Goal: Task Accomplishment & Management: Complete application form

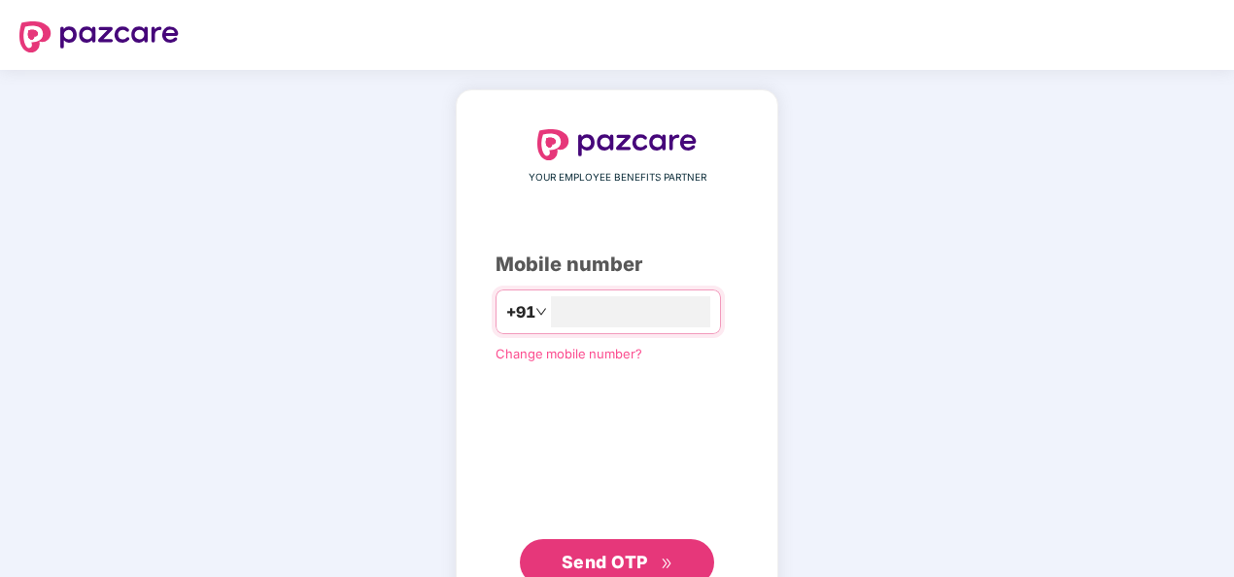
type input "**********"
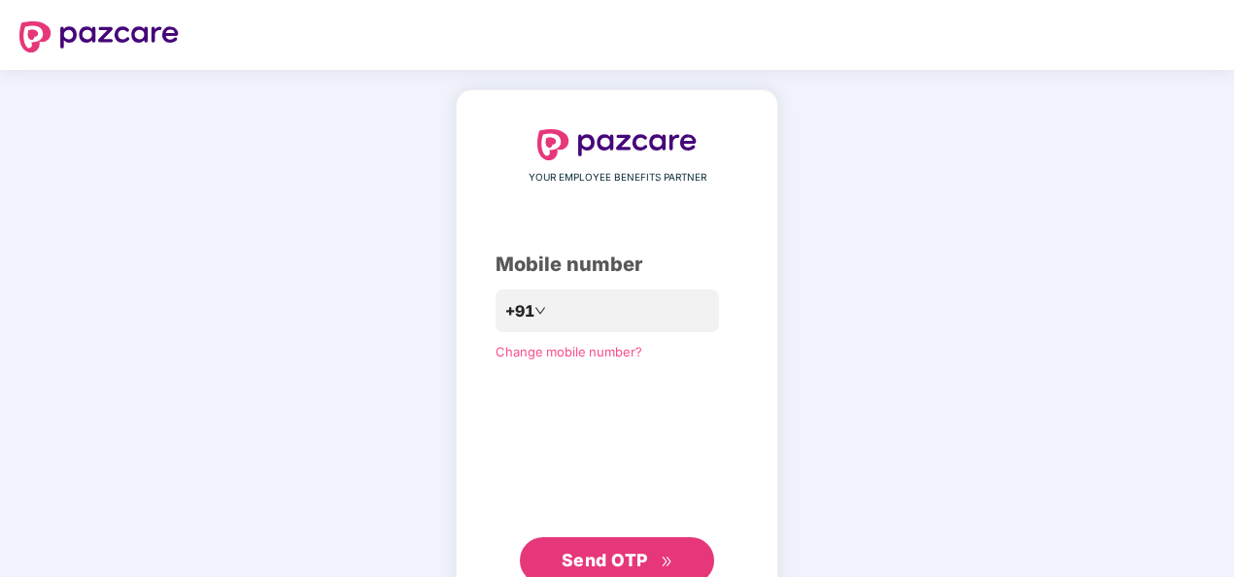
click at [692, 226] on div "**********" at bounding box center [617, 356] width 243 height 455
click at [666, 544] on button "Send OTP" at bounding box center [617, 560] width 194 height 47
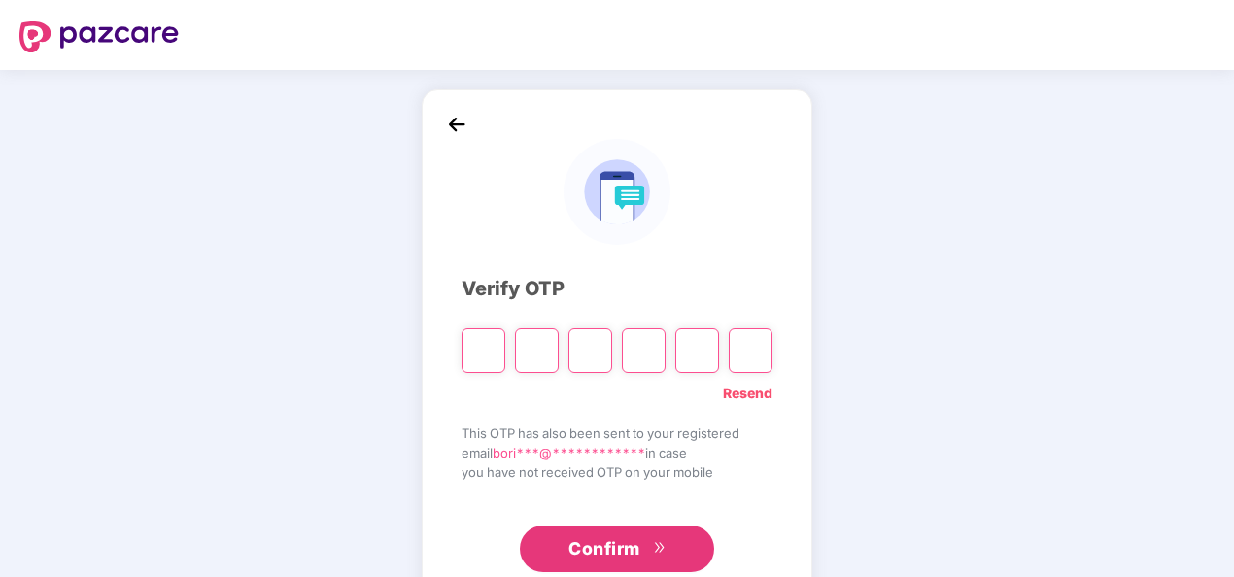
type input "*"
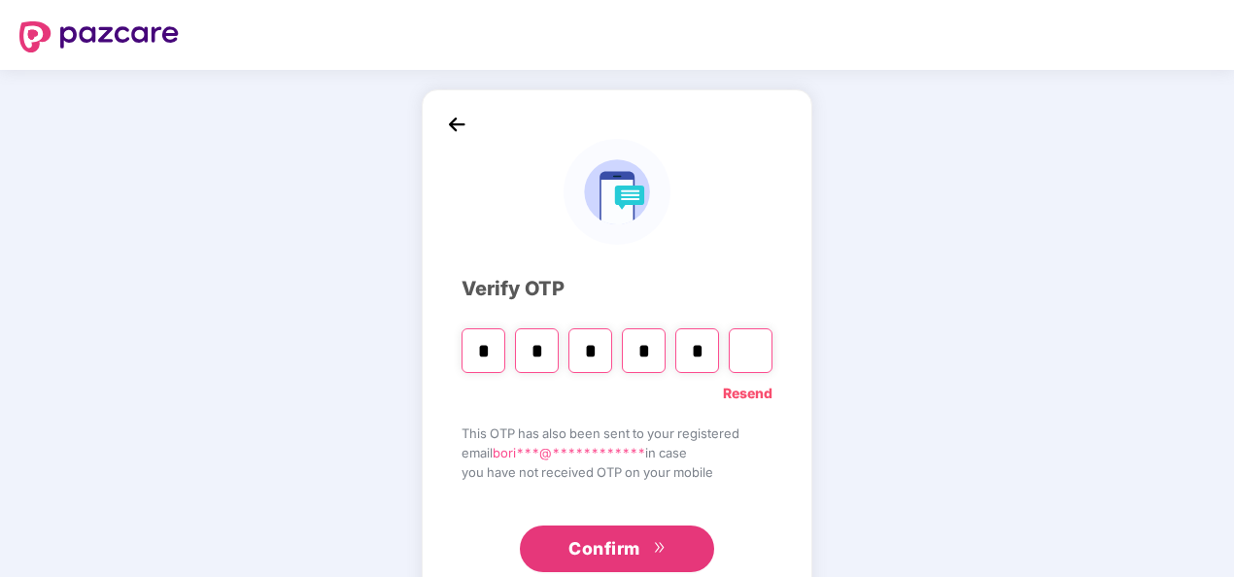
type input "*"
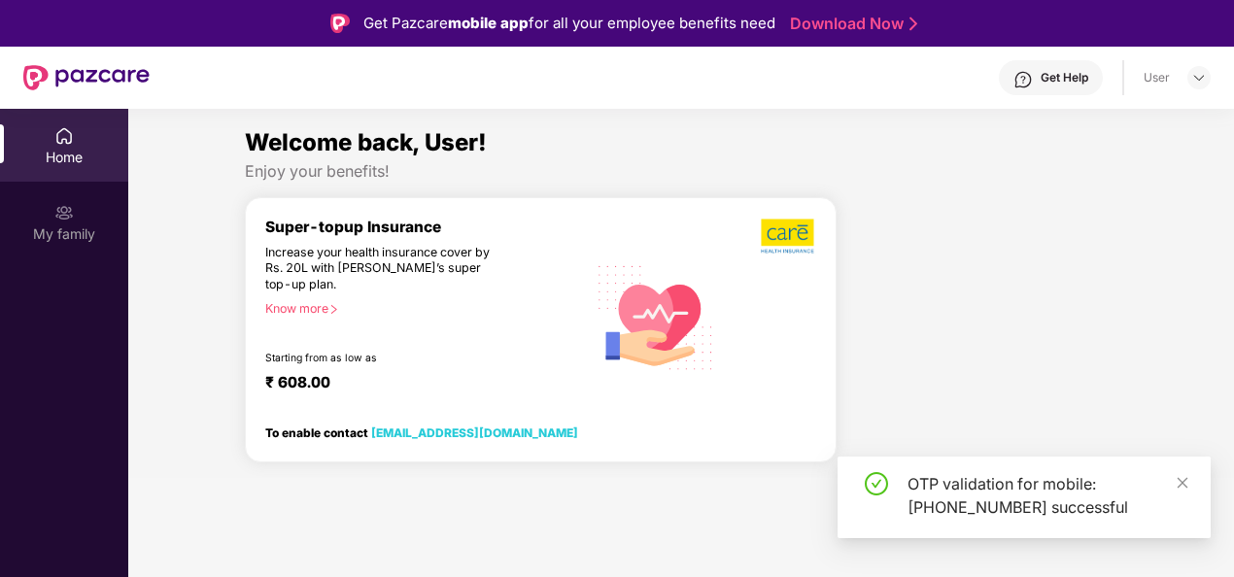
click at [666, 544] on section "Welcome back, User! Enjoy your benefits! Super-topup Insurance Increase your he…" at bounding box center [681, 397] width 1106 height 577
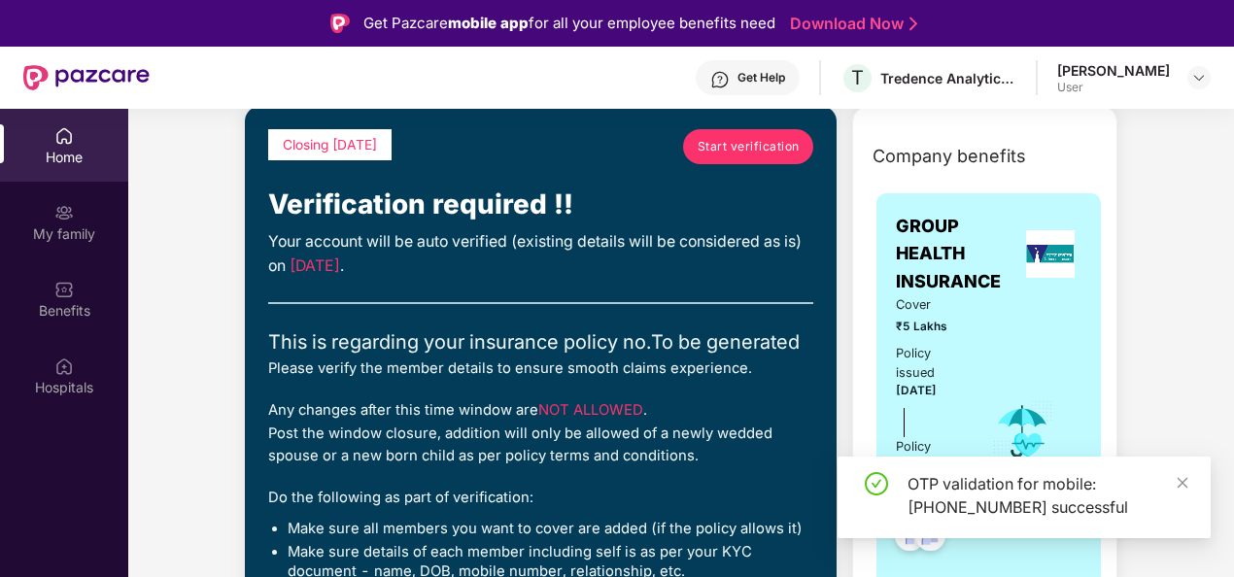
scroll to position [194, 0]
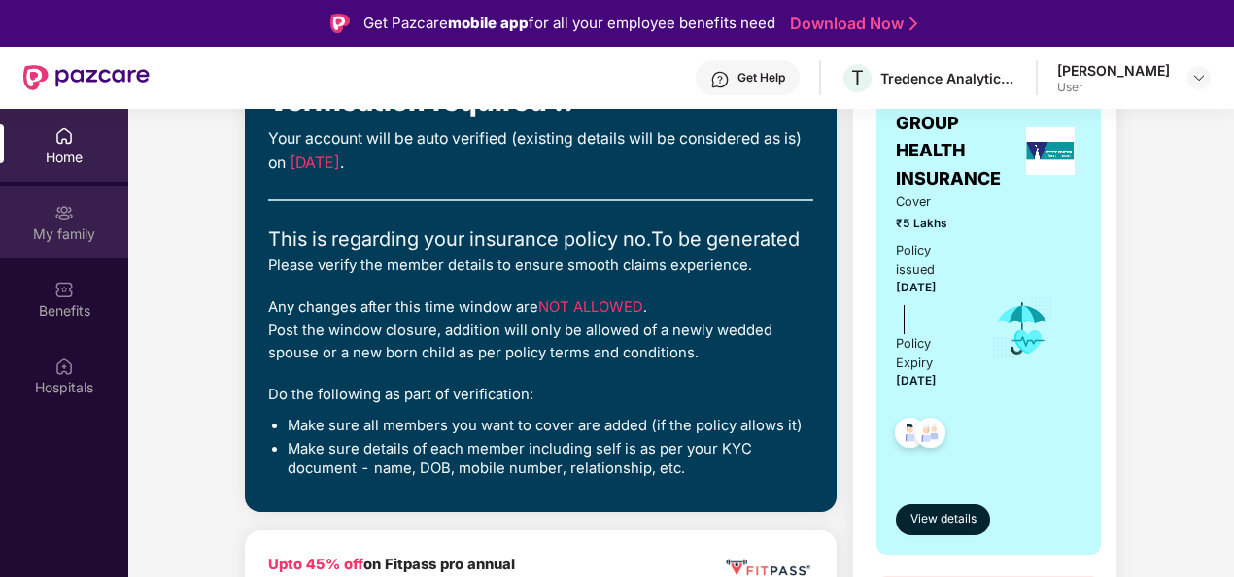
click at [78, 222] on div "My family" at bounding box center [64, 222] width 128 height 73
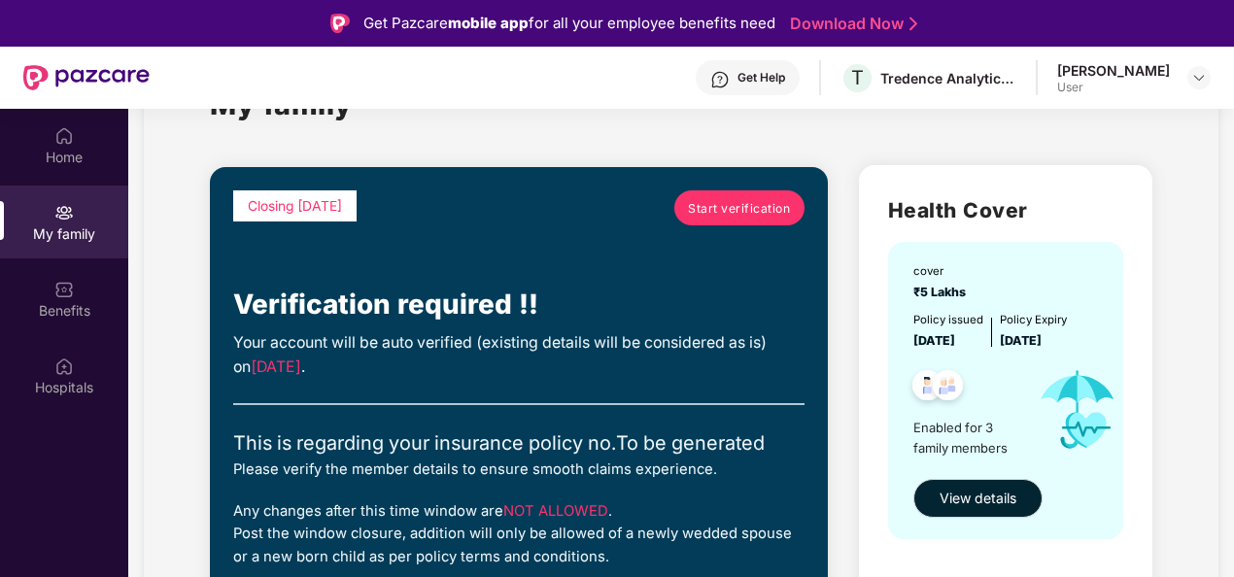
scroll to position [141, 0]
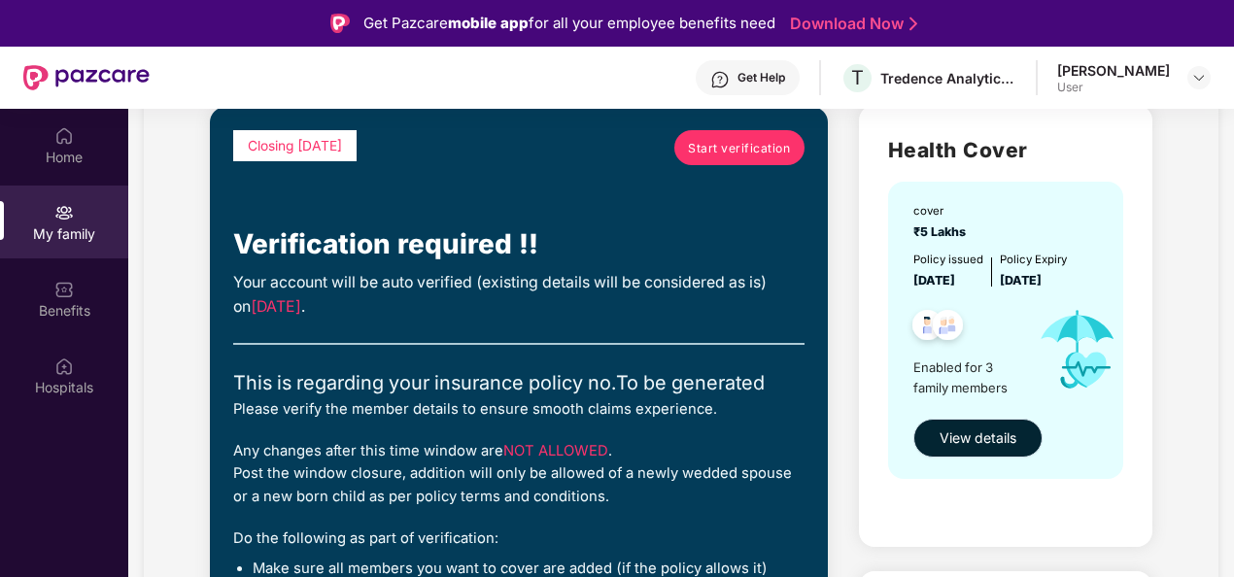
click at [999, 439] on span "View details" at bounding box center [978, 438] width 77 height 21
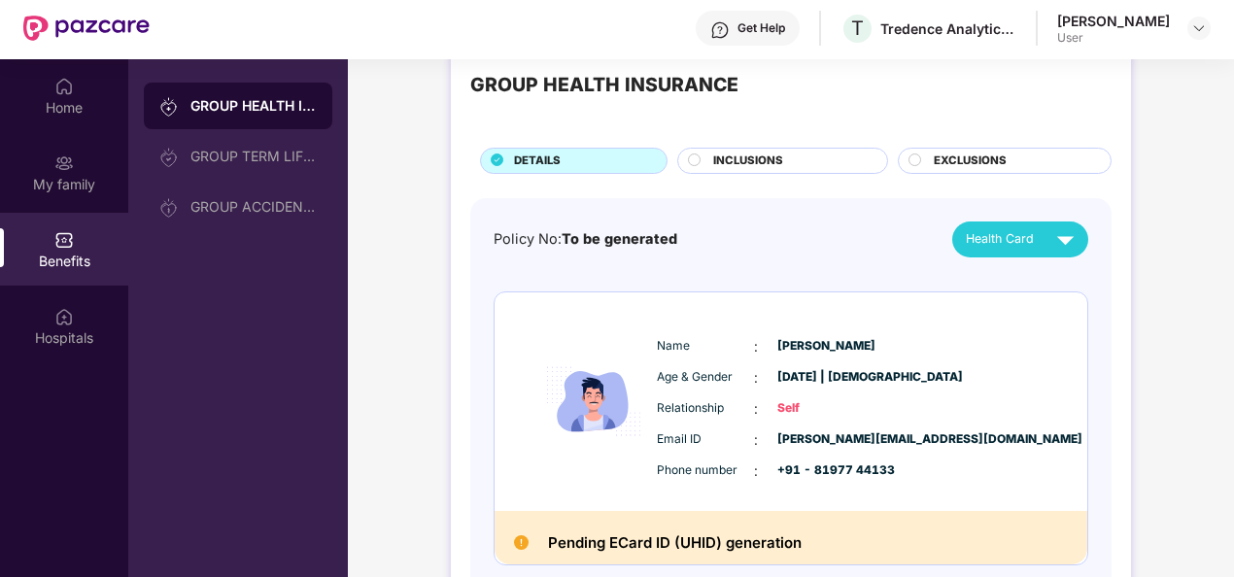
scroll to position [54, 0]
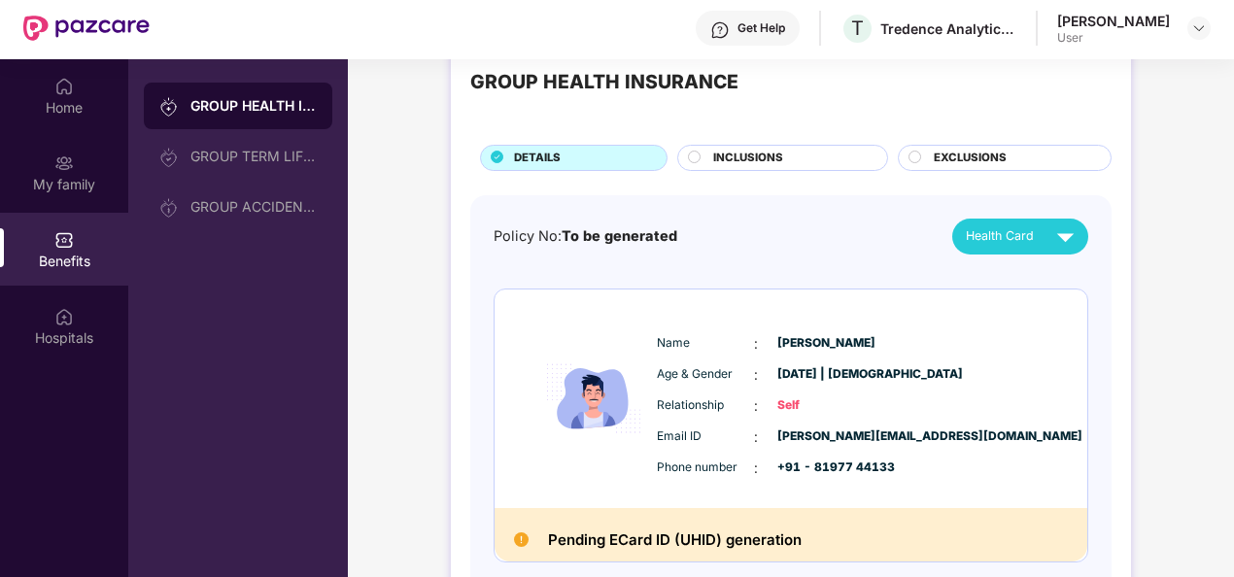
click at [747, 153] on span "INCLUSIONS" at bounding box center [748, 158] width 70 height 17
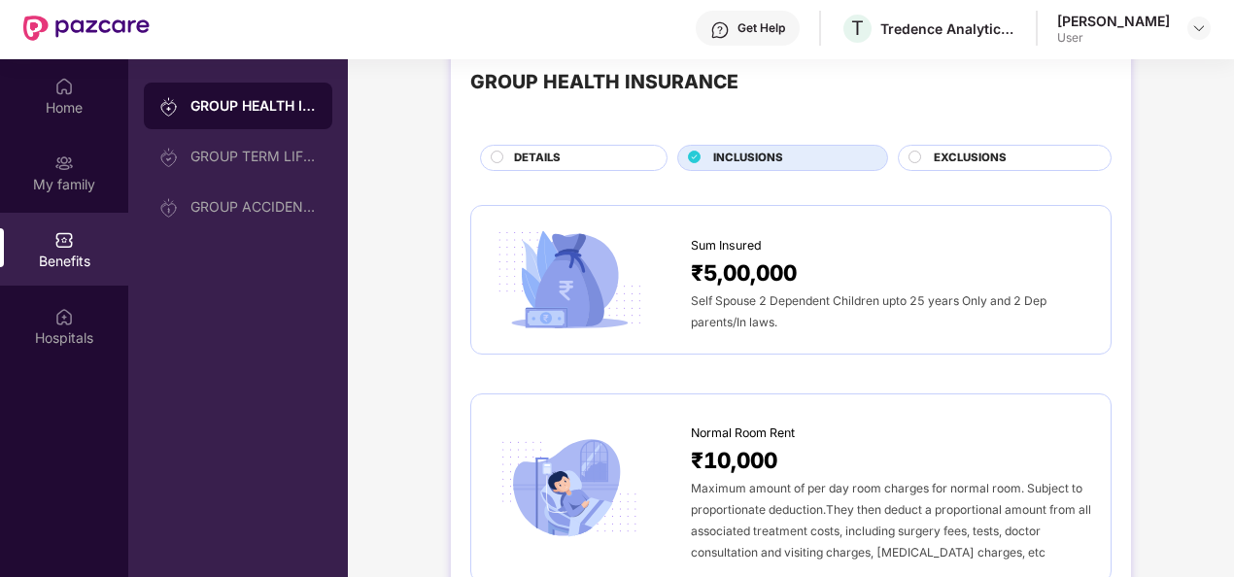
click at [977, 159] on span "EXCLUSIONS" at bounding box center [970, 158] width 73 height 17
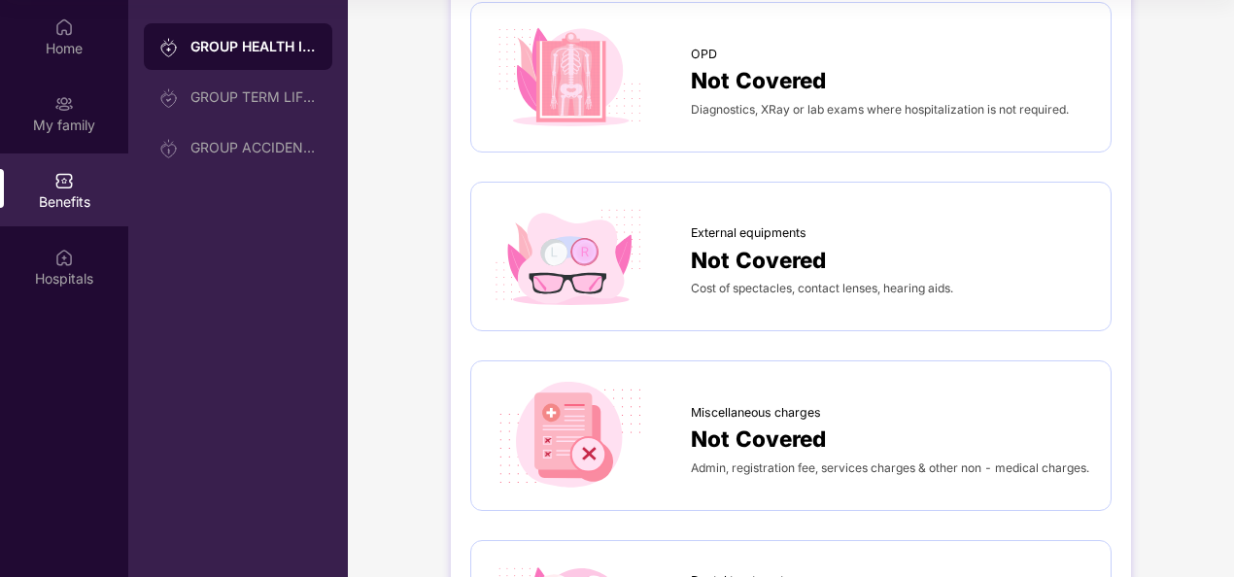
scroll to position [0, 0]
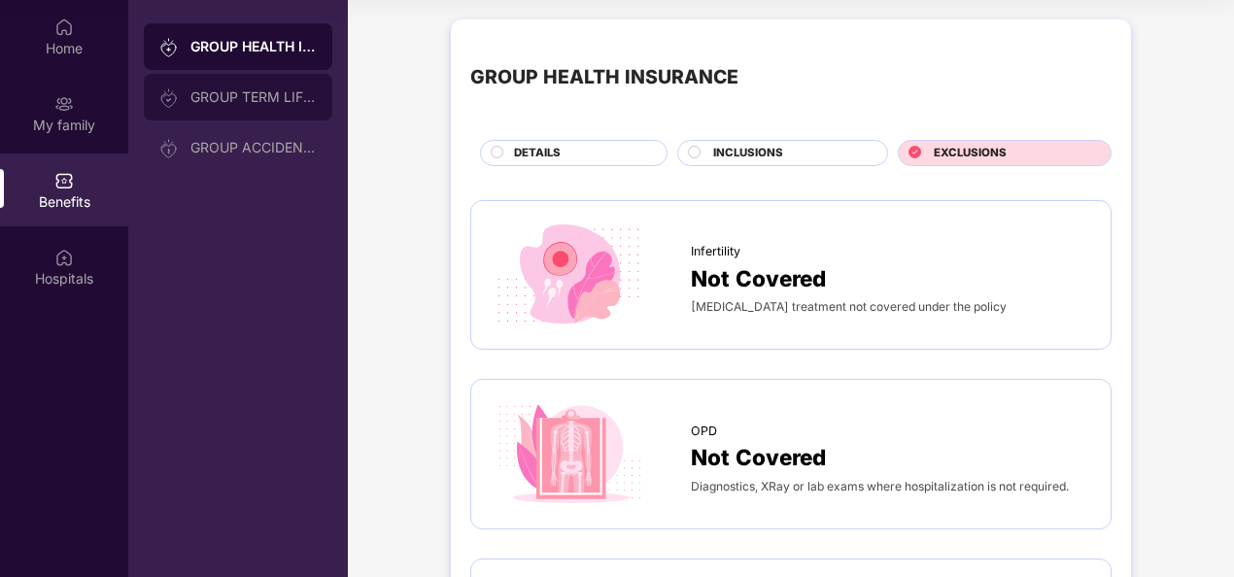
click at [302, 94] on div "GROUP TERM LIFE INSURANCE" at bounding box center [253, 97] width 126 height 16
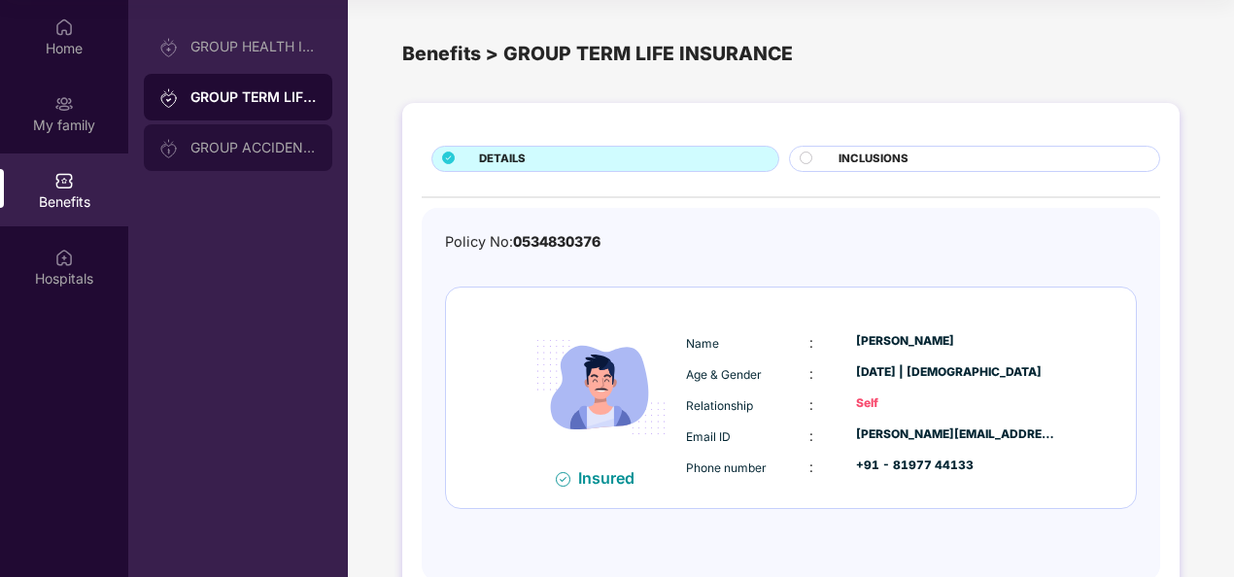
click at [233, 132] on div "GROUP ACCIDENTAL INSURANCE" at bounding box center [238, 147] width 189 height 47
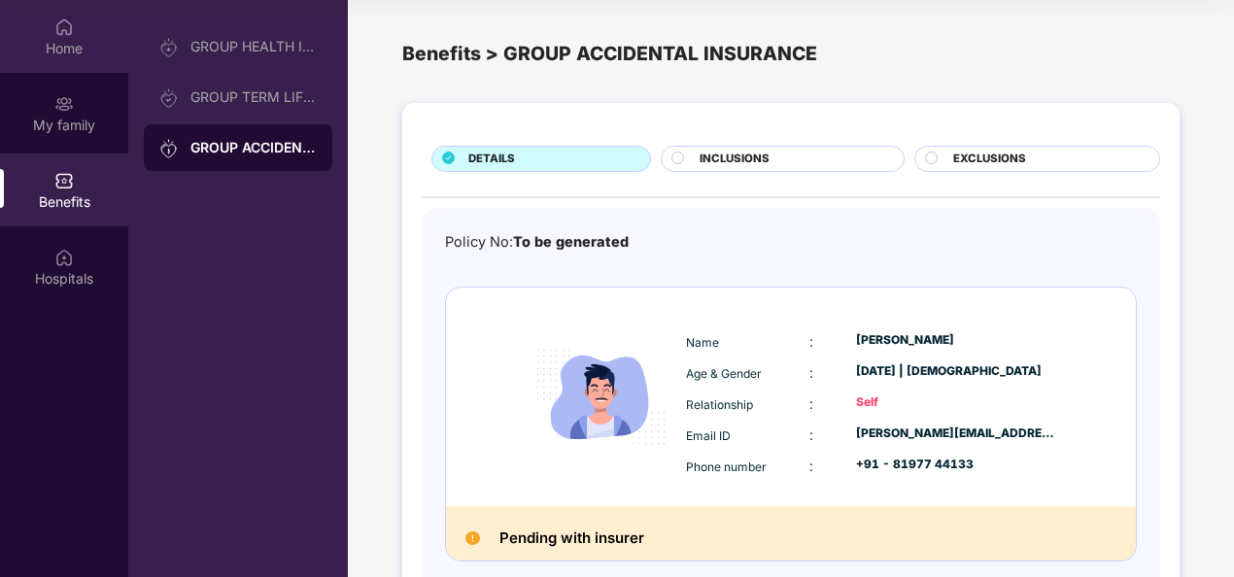
click at [50, 55] on div "Home" at bounding box center [64, 48] width 128 height 19
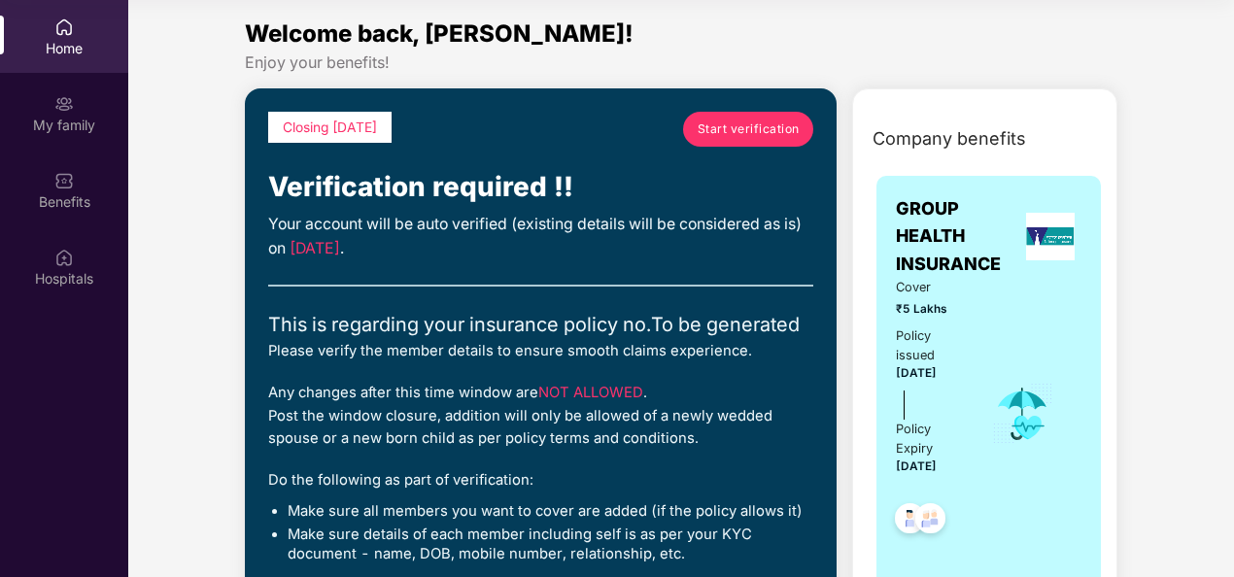
click at [781, 117] on link "Start verification" at bounding box center [748, 129] width 130 height 35
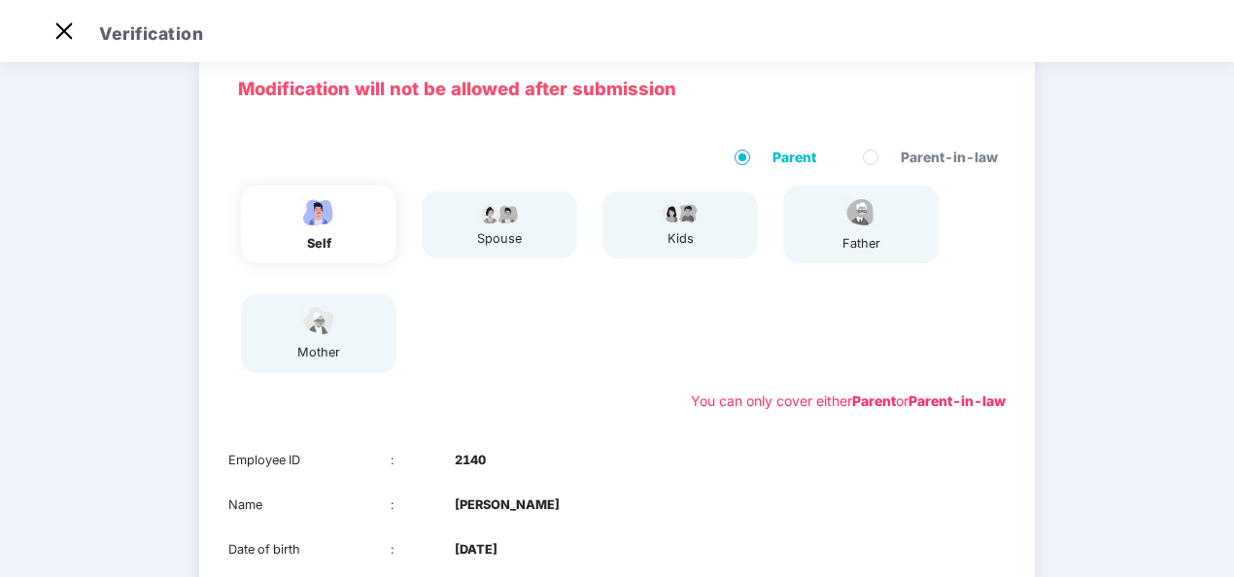
scroll to position [34, 0]
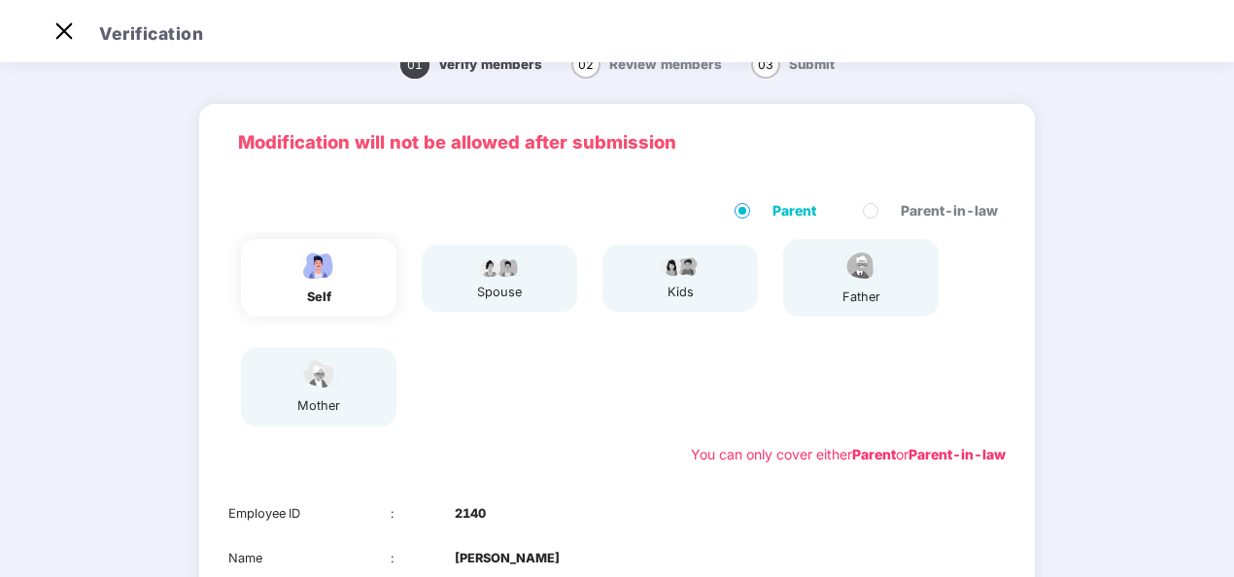
click at [529, 292] on div "spouse" at bounding box center [499, 278] width 155 height 67
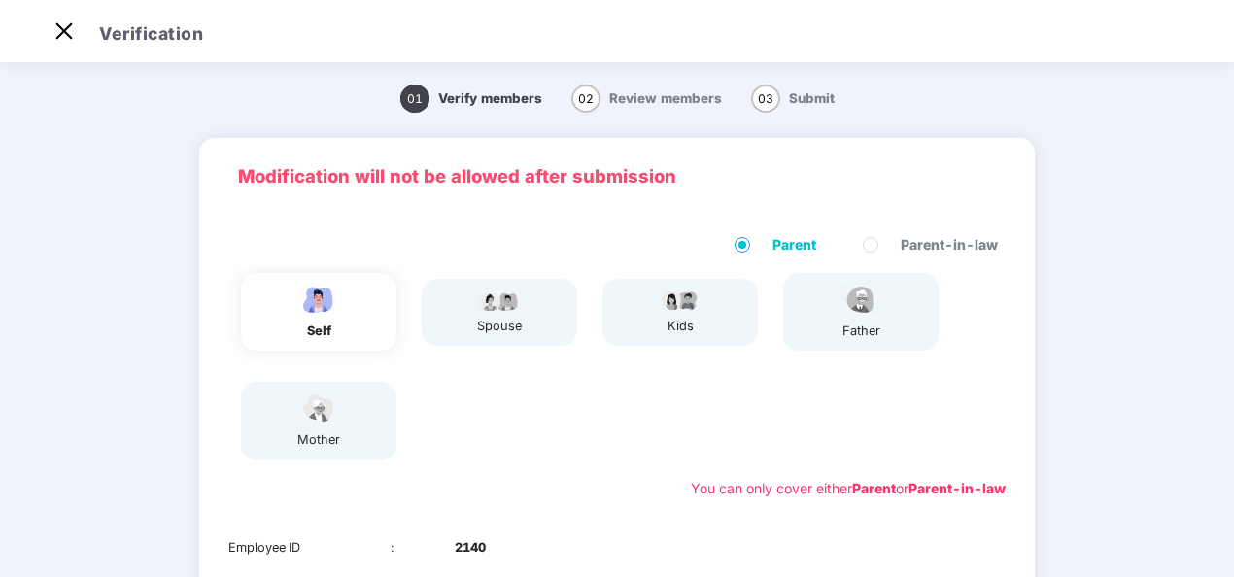
scroll to position [0, 0]
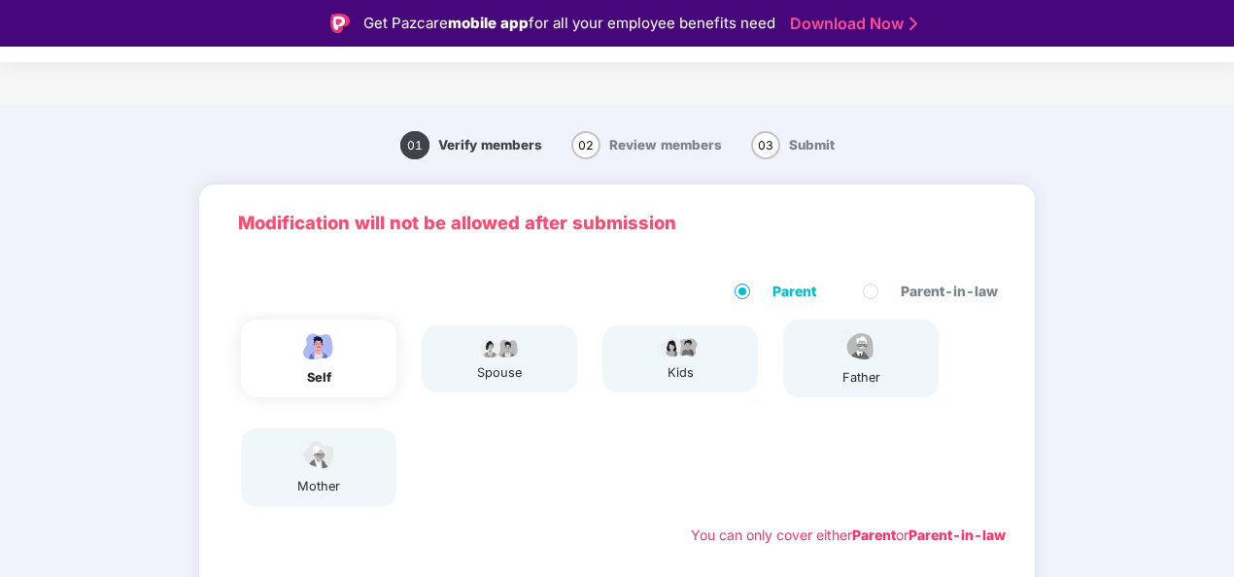
click at [777, 293] on span "Parent" at bounding box center [794, 291] width 59 height 21
click at [869, 297] on p "If you switch, you will lose the added parents details since you can enroll eit…" at bounding box center [617, 304] width 564 height 43
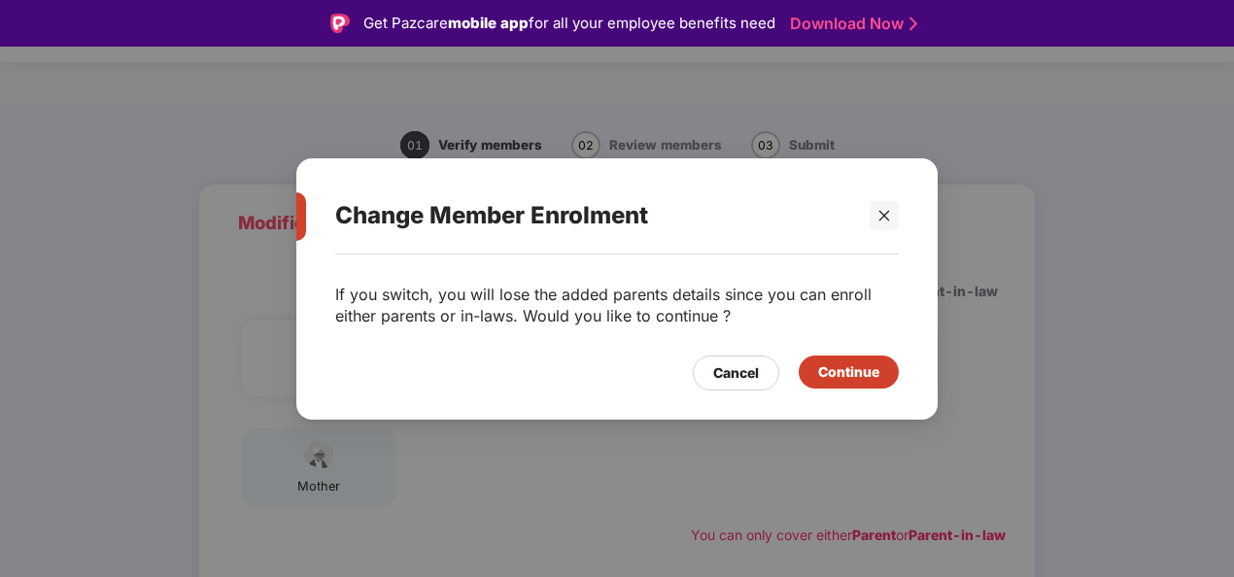
click at [869, 297] on p "If you switch, you will lose the added parents details since you can enroll eit…" at bounding box center [617, 304] width 564 height 43
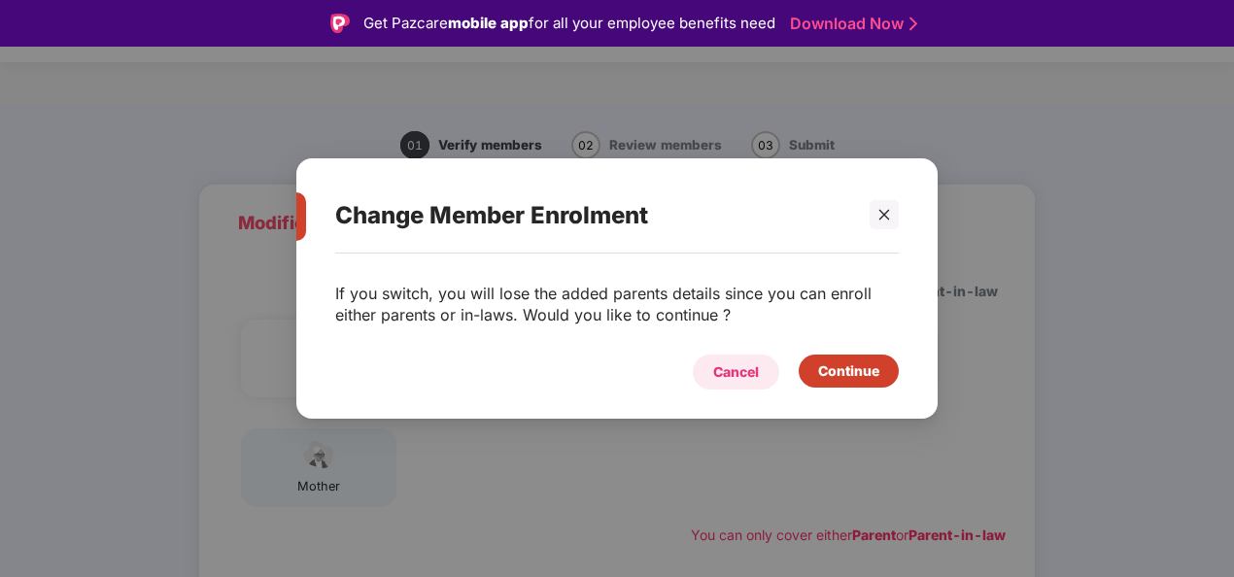
click at [742, 379] on div "Cancel" at bounding box center [736, 371] width 46 height 21
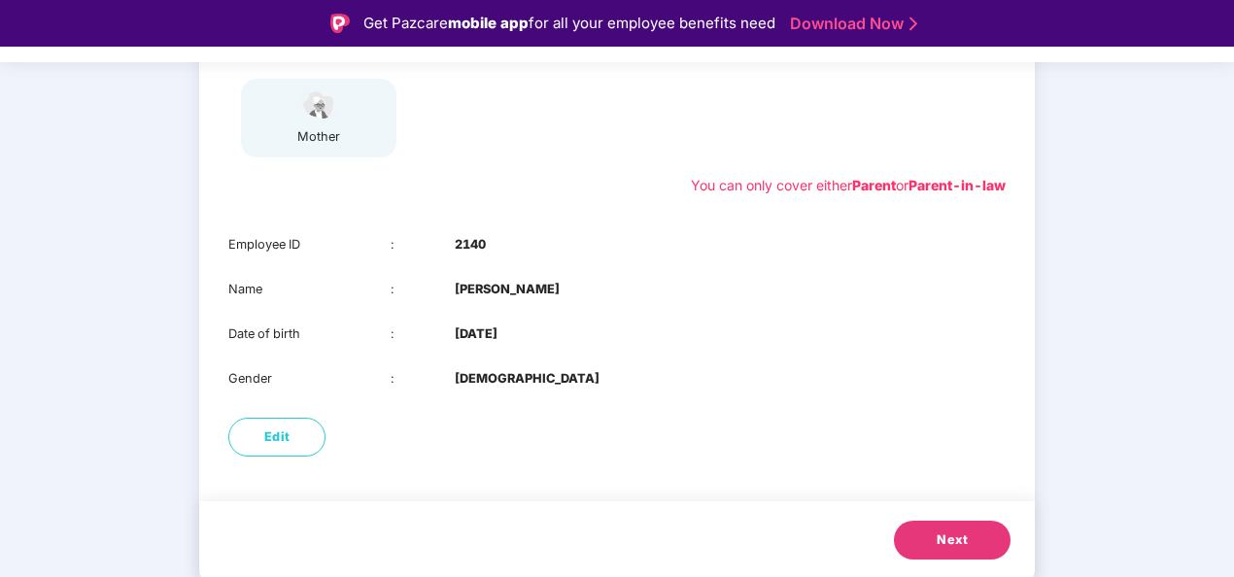
scroll to position [47, 0]
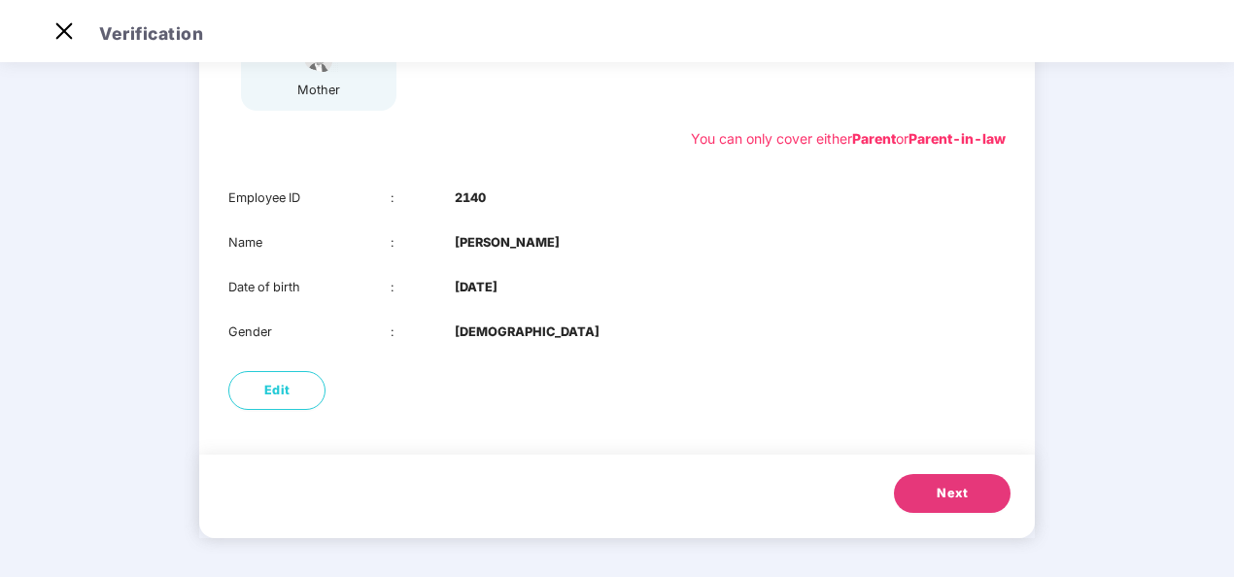
click at [948, 499] on span "Next" at bounding box center [952, 493] width 31 height 19
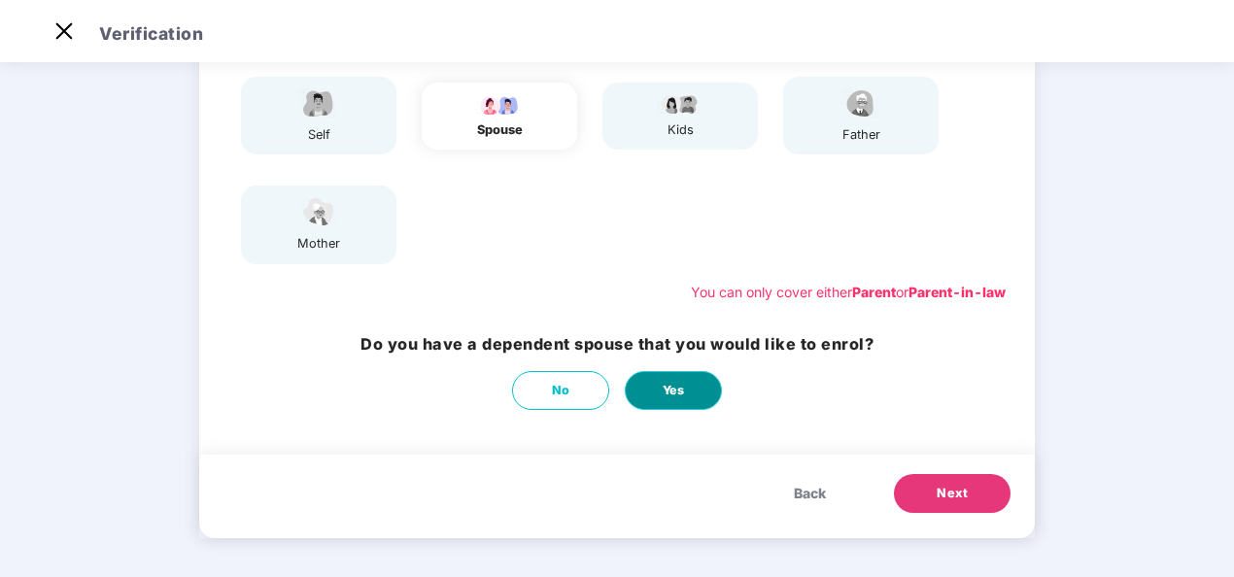
click at [711, 387] on button "Yes" at bounding box center [673, 390] width 97 height 39
select select "******"
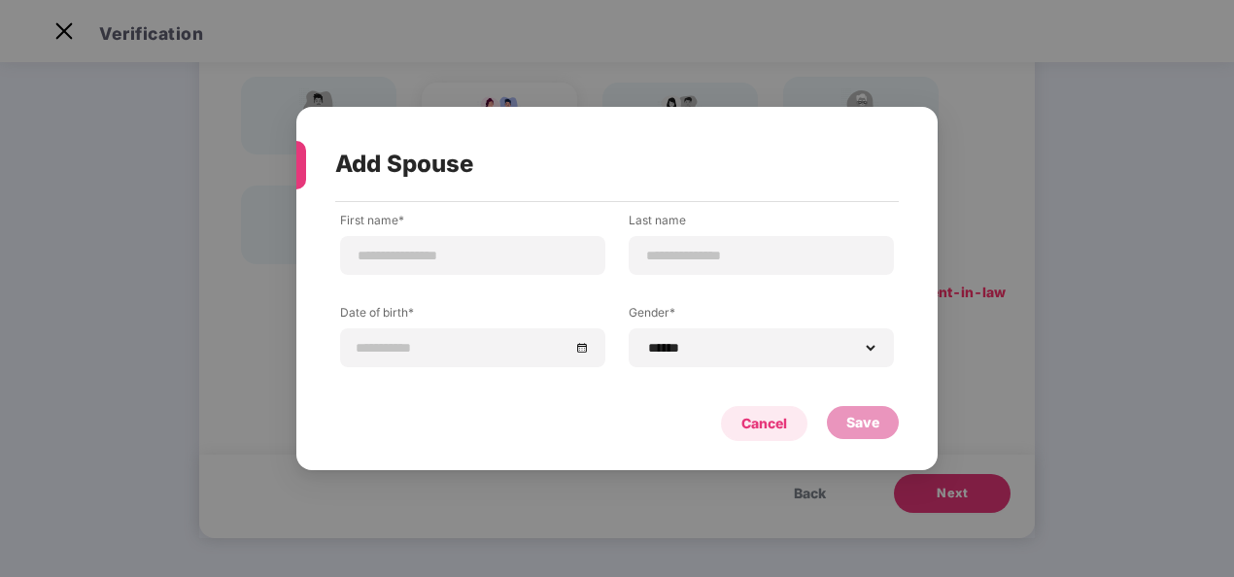
click at [769, 426] on div "Cancel" at bounding box center [764, 423] width 46 height 21
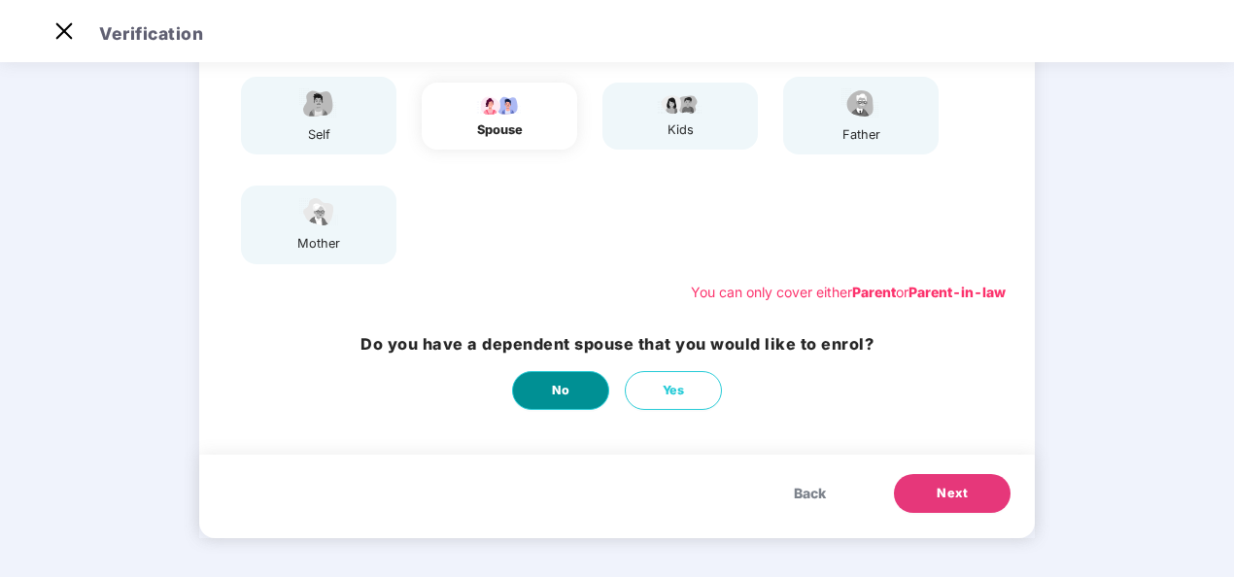
click at [563, 381] on span "No" at bounding box center [561, 390] width 18 height 19
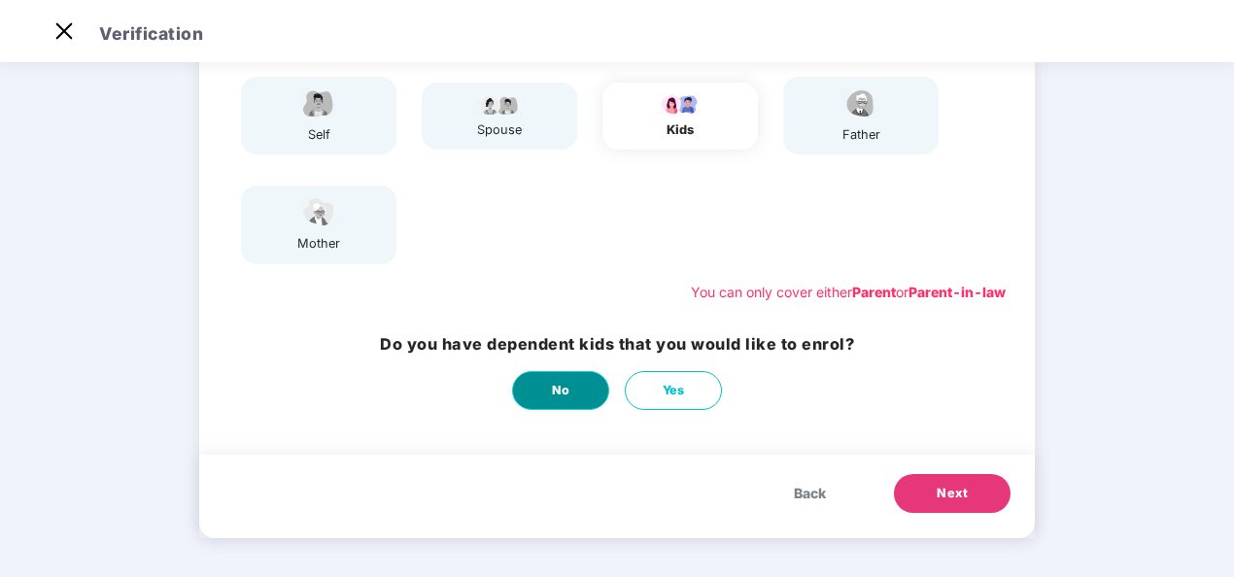
scroll to position [0, 0]
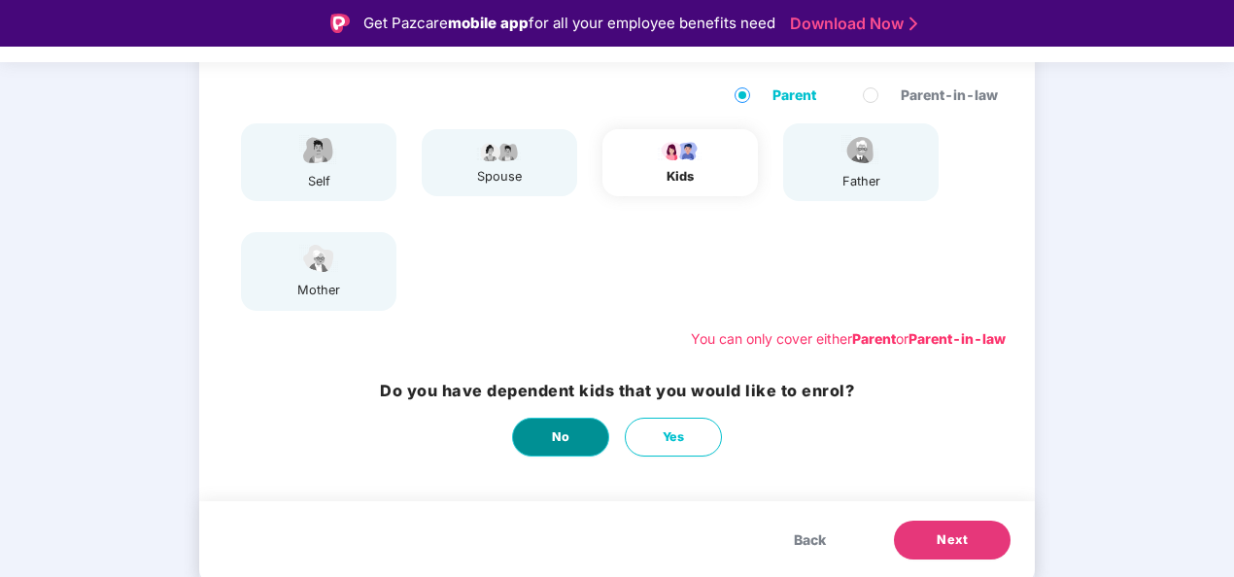
click at [564, 434] on span "No" at bounding box center [561, 437] width 18 height 19
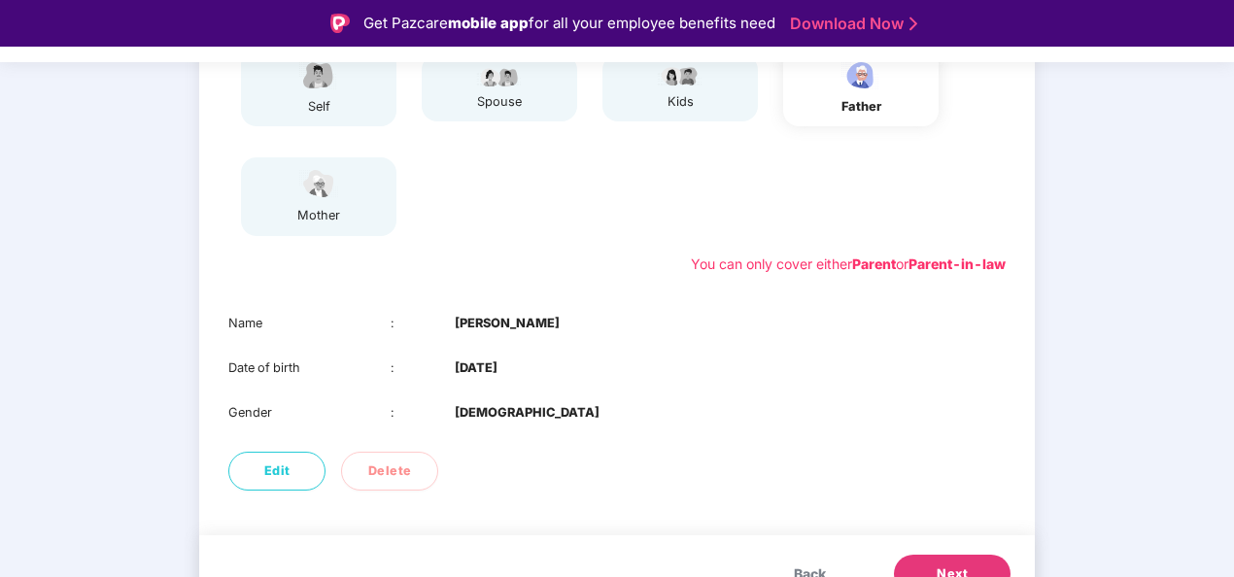
scroll to position [305, 0]
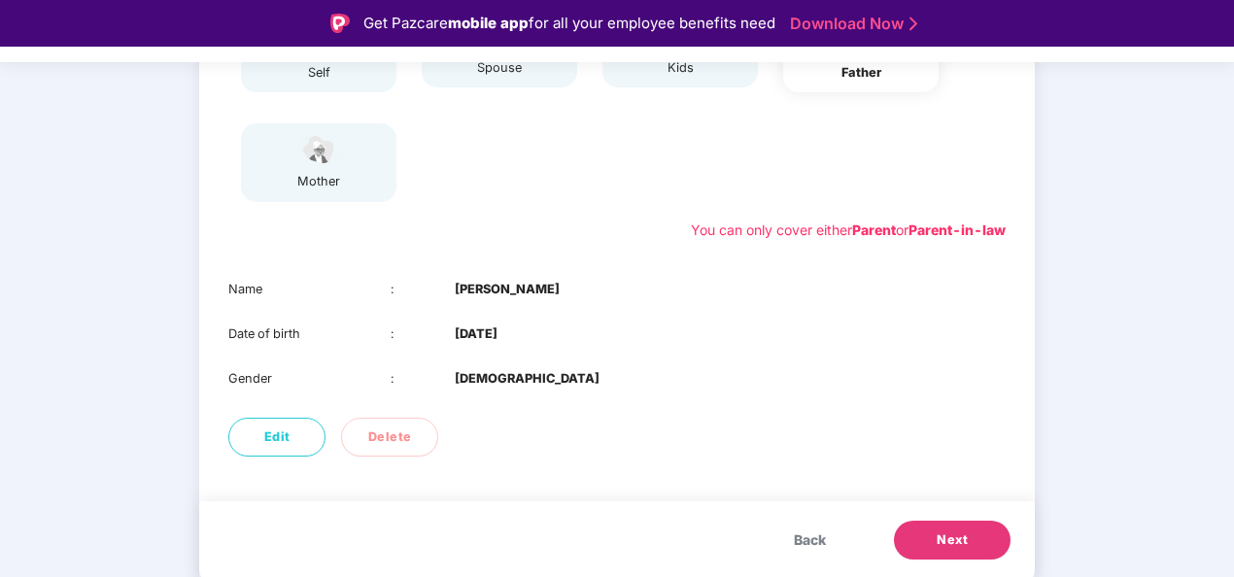
click at [968, 529] on button "Next" at bounding box center [952, 540] width 117 height 39
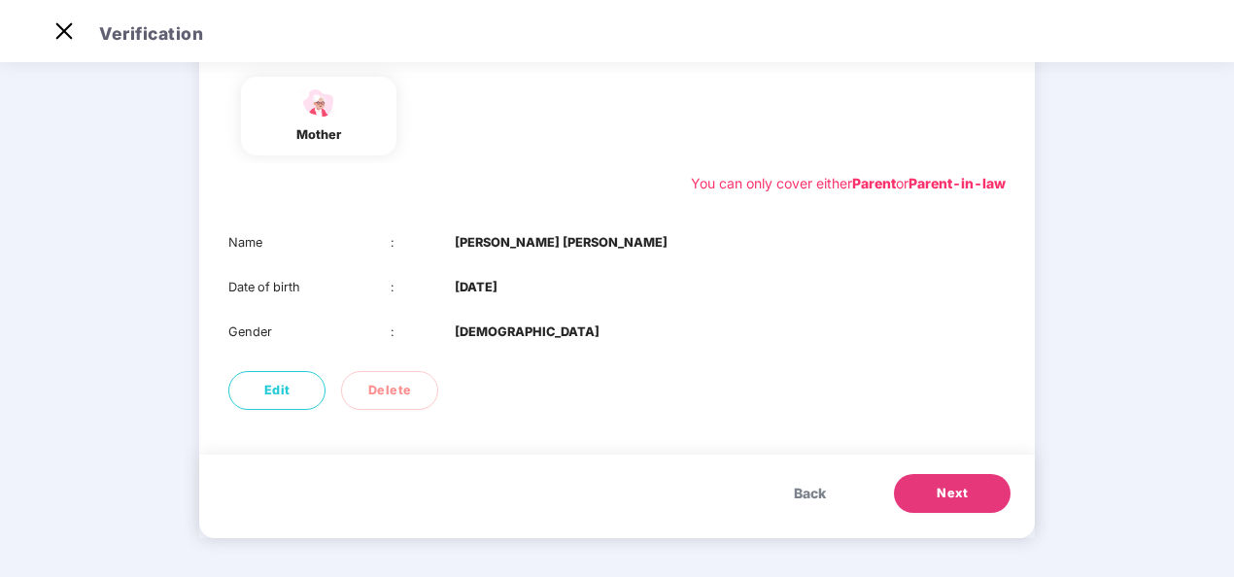
click at [967, 502] on button "Next" at bounding box center [952, 493] width 117 height 39
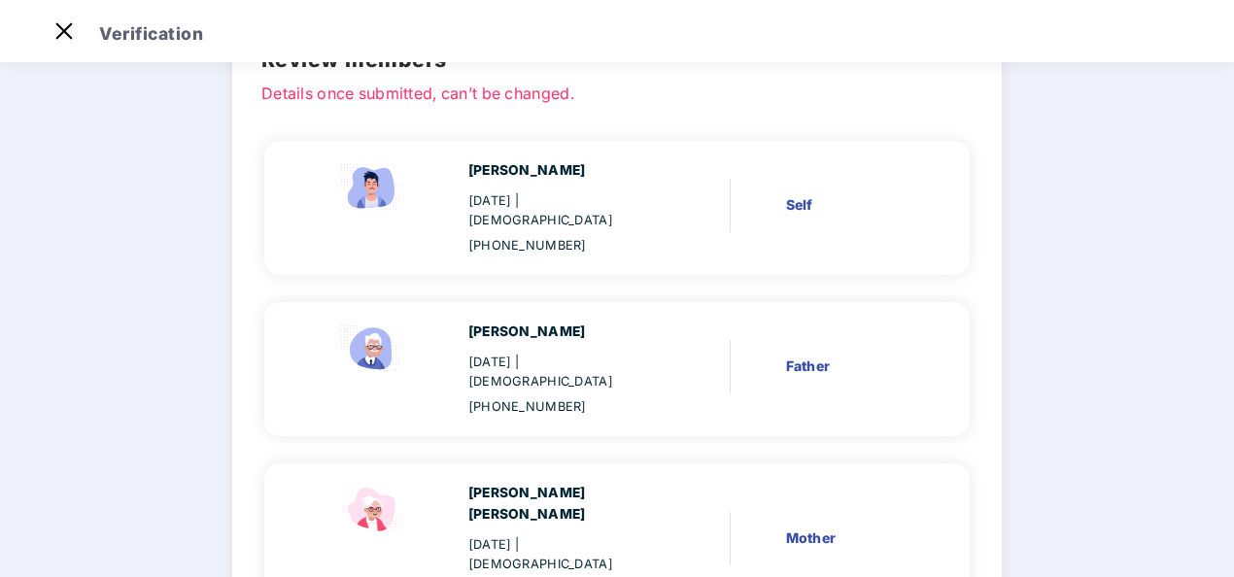
scroll to position [241, 0]
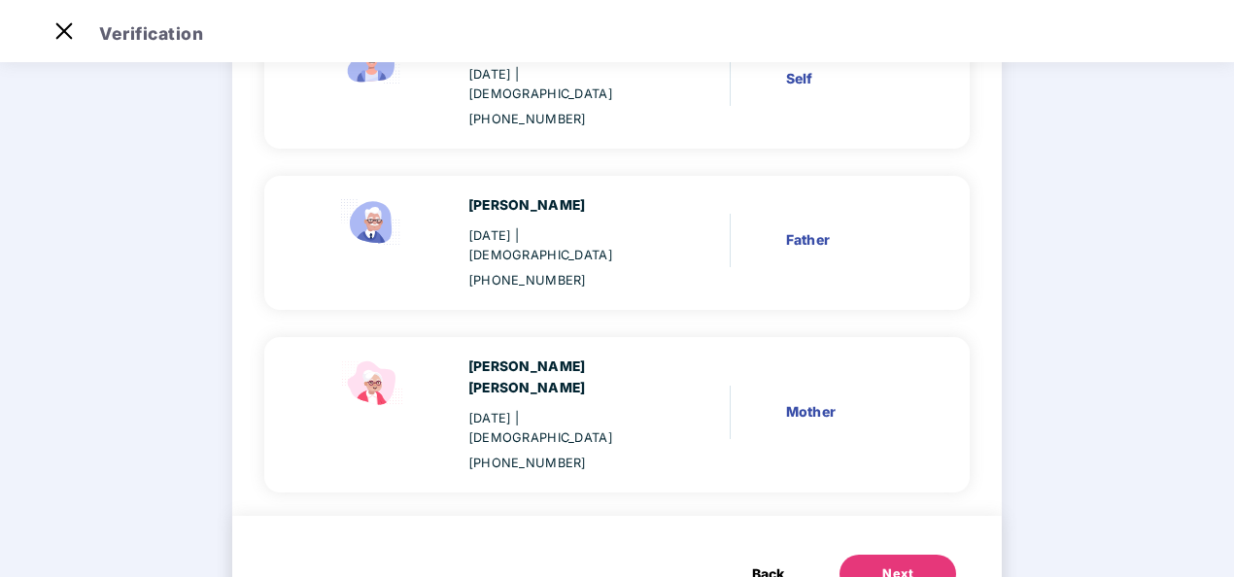
click at [882, 565] on div "Next" at bounding box center [897, 574] width 31 height 19
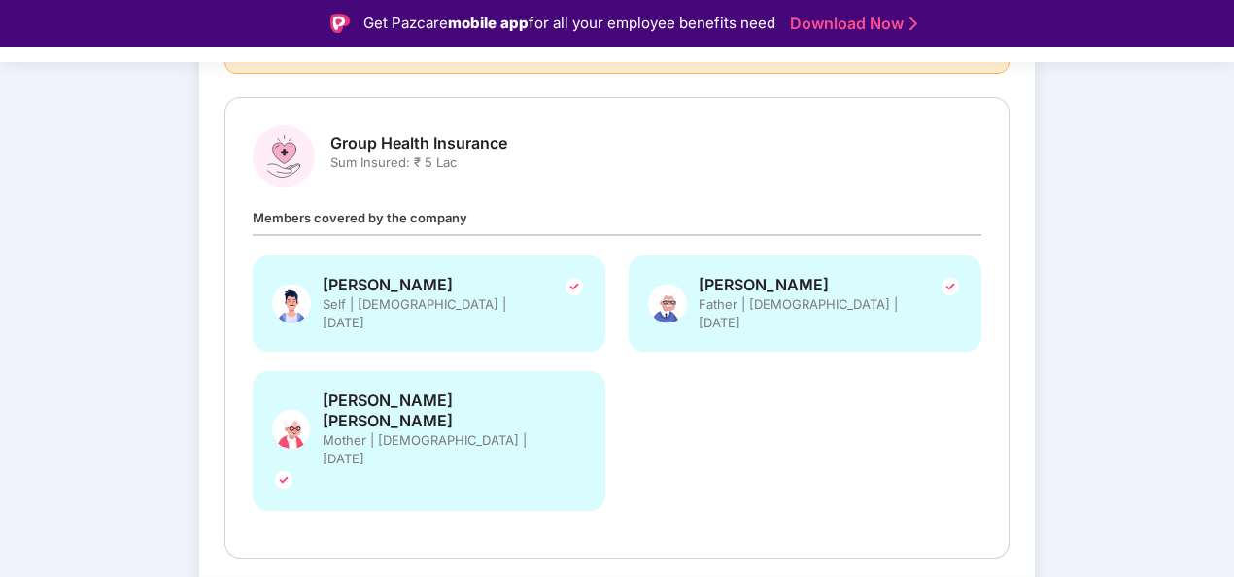
scroll to position [249, 0]
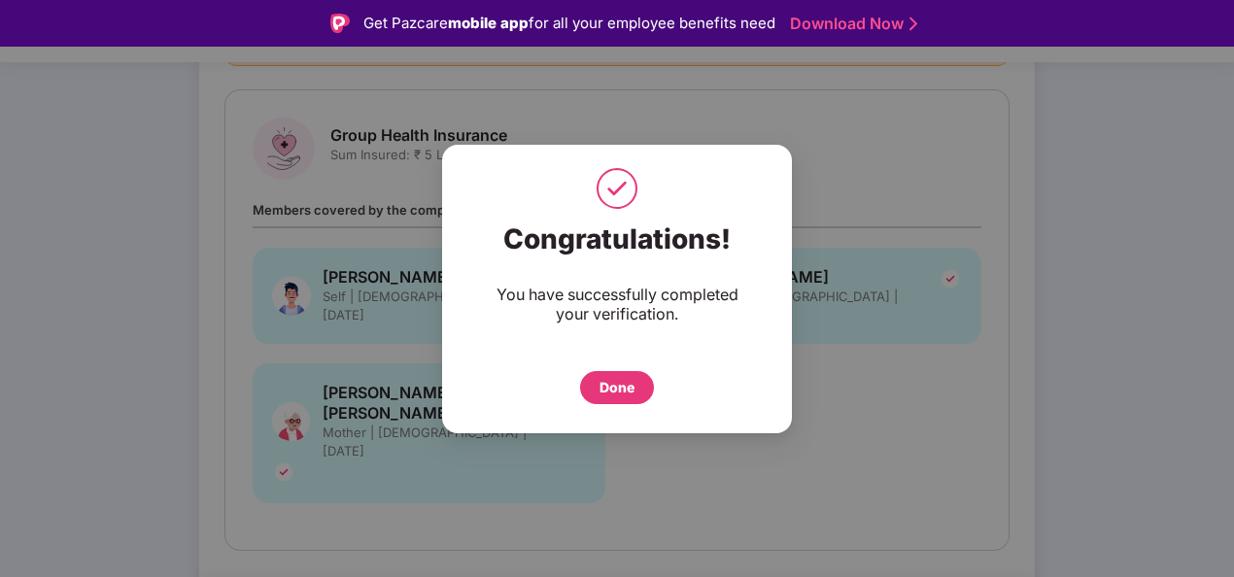
click at [612, 387] on div "Done" at bounding box center [617, 387] width 35 height 21
